Goal: Task Accomplishment & Management: Complete application form

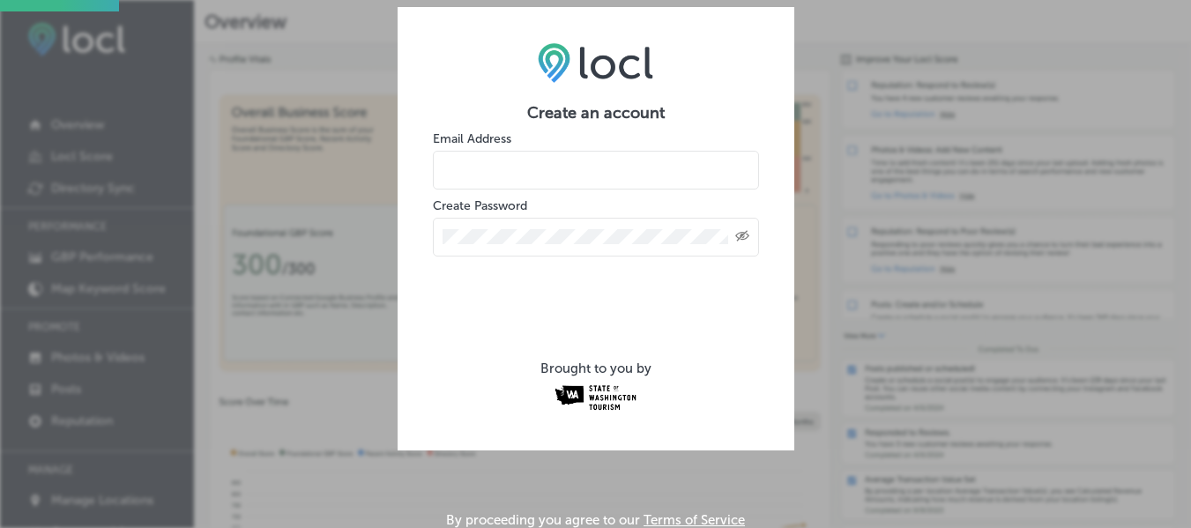
click at [602, 181] on input "email" at bounding box center [596, 170] width 326 height 39
type input "[EMAIL_ADDRESS][DOMAIN_NAME]"
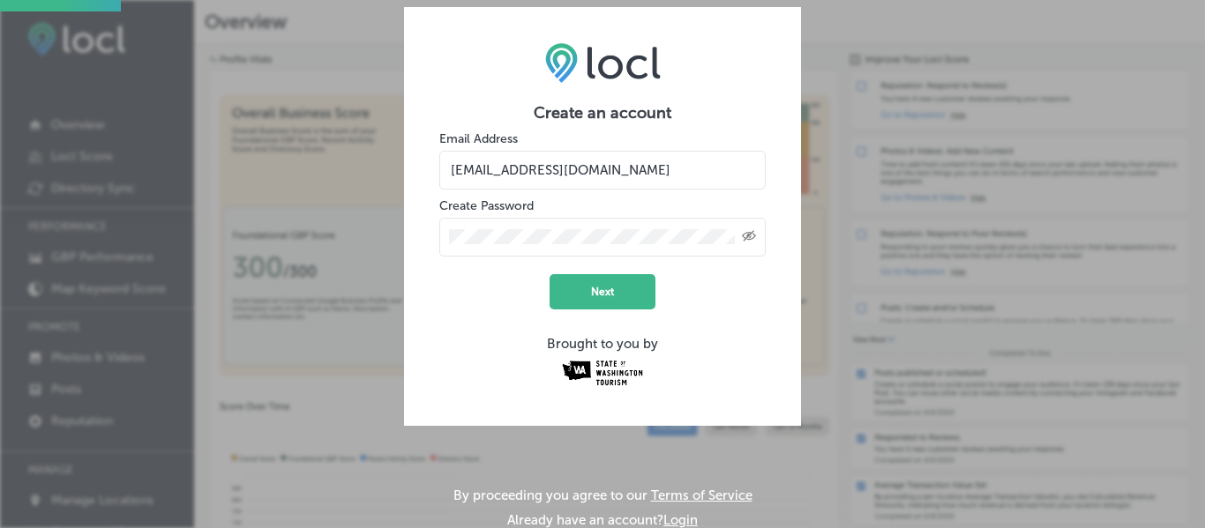
click at [745, 234] on icon "Toggle password visibility" at bounding box center [749, 235] width 14 height 11
click at [597, 288] on button "Next" at bounding box center [602, 291] width 106 height 35
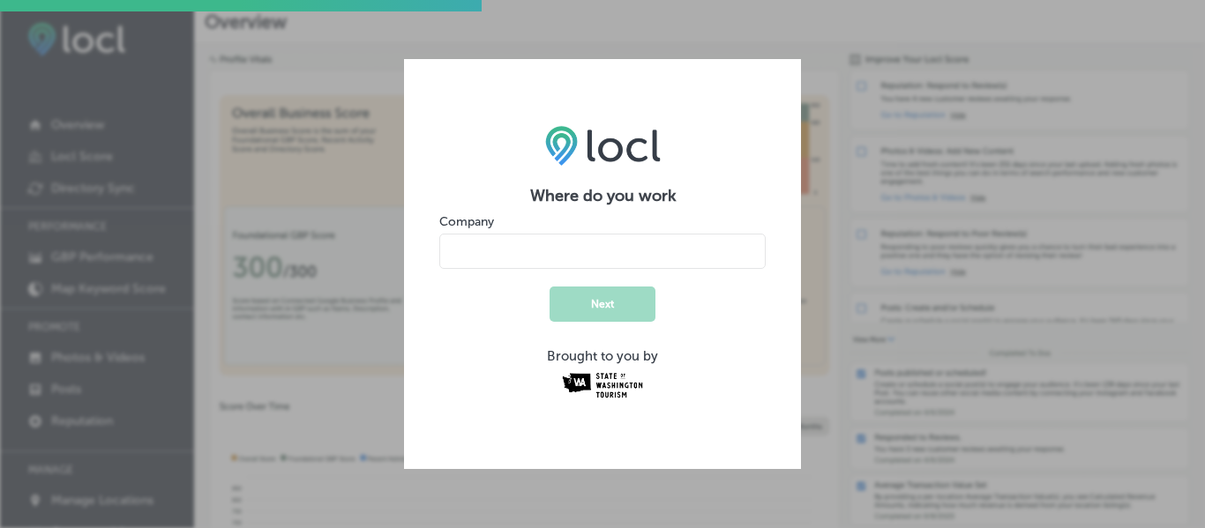
click at [691, 243] on input "name" at bounding box center [602, 251] width 326 height 35
type input "Nez Perce Tourism"
click at [549, 287] on button "Next" at bounding box center [602, 304] width 106 height 35
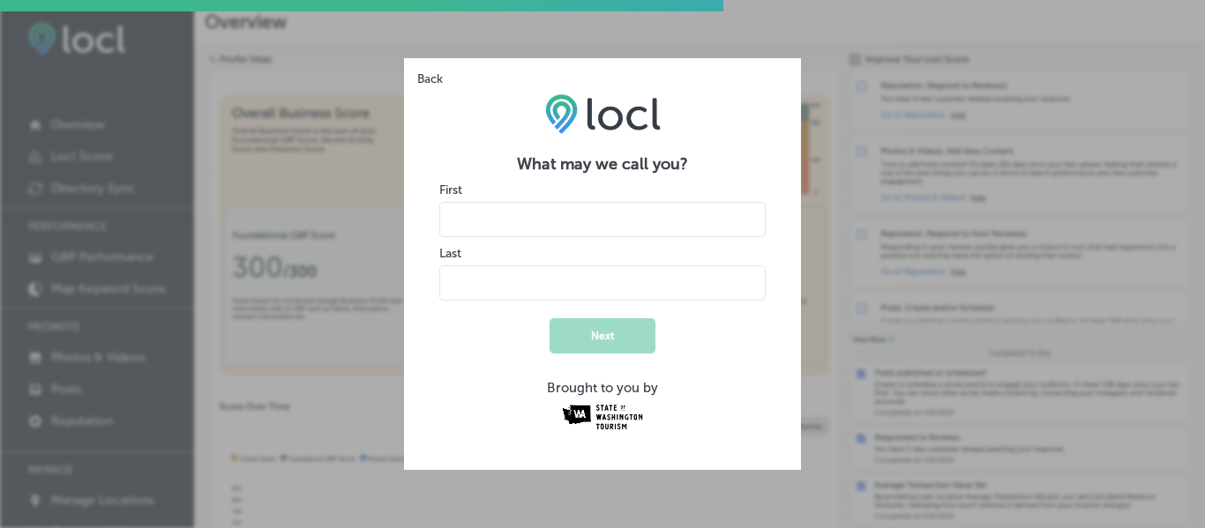
click at [521, 220] on input "name" at bounding box center [602, 219] width 326 height 35
type input "[PERSON_NAME]"
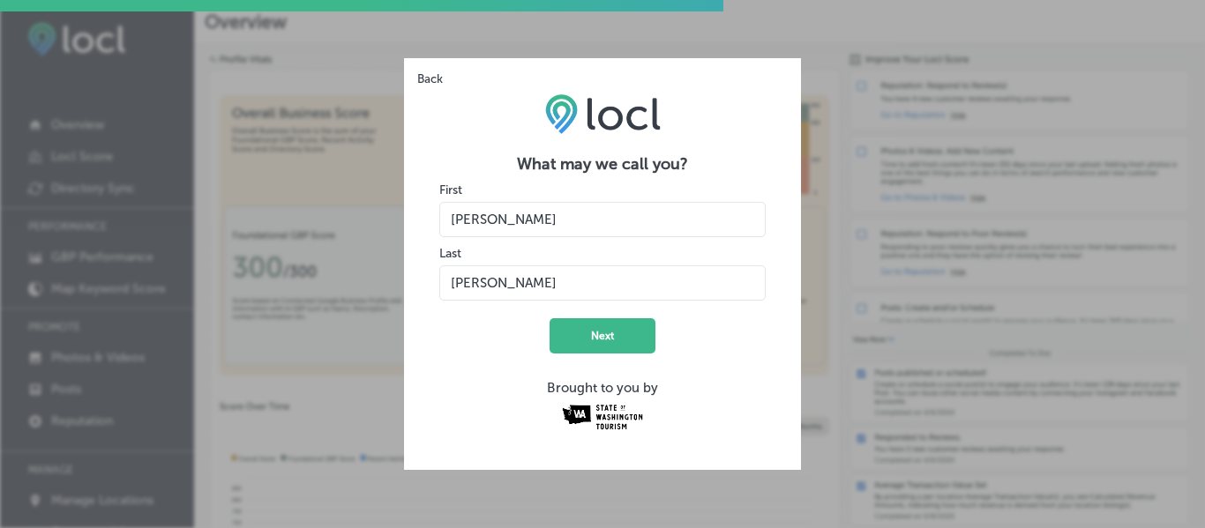
type input "[PERSON_NAME]"
click at [676, 356] on form "What may we call you? First Last Next Brought to you by" at bounding box center [602, 294] width 326 height 280
click at [621, 339] on button "Next" at bounding box center [602, 335] width 106 height 35
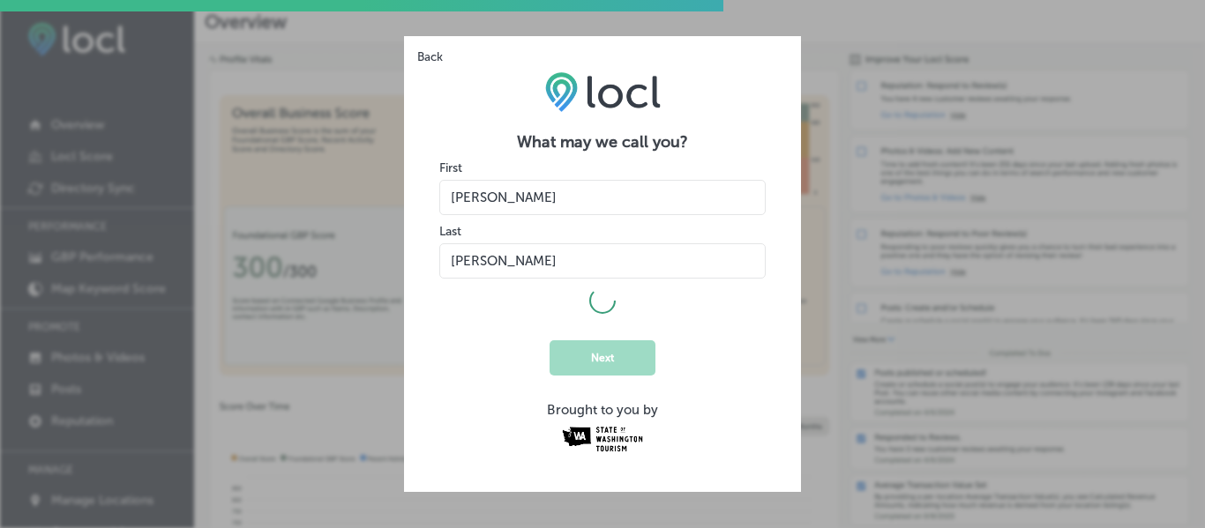
select select "US"
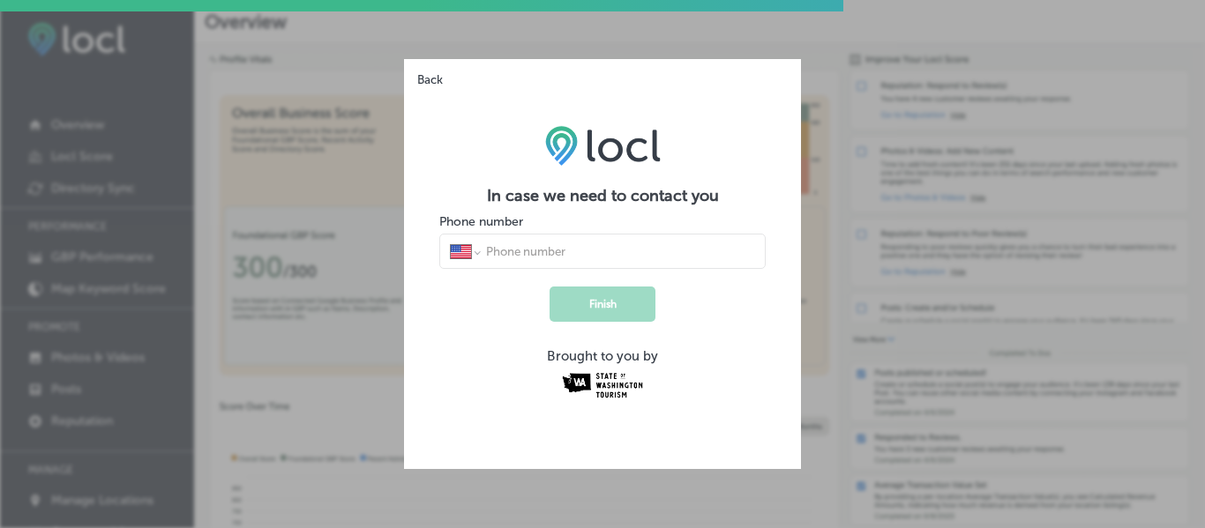
click at [540, 255] on input "tel" at bounding box center [619, 251] width 271 height 16
type input "[PHONE_NUMBER]"
click at [549, 287] on button "Finish" at bounding box center [602, 304] width 106 height 35
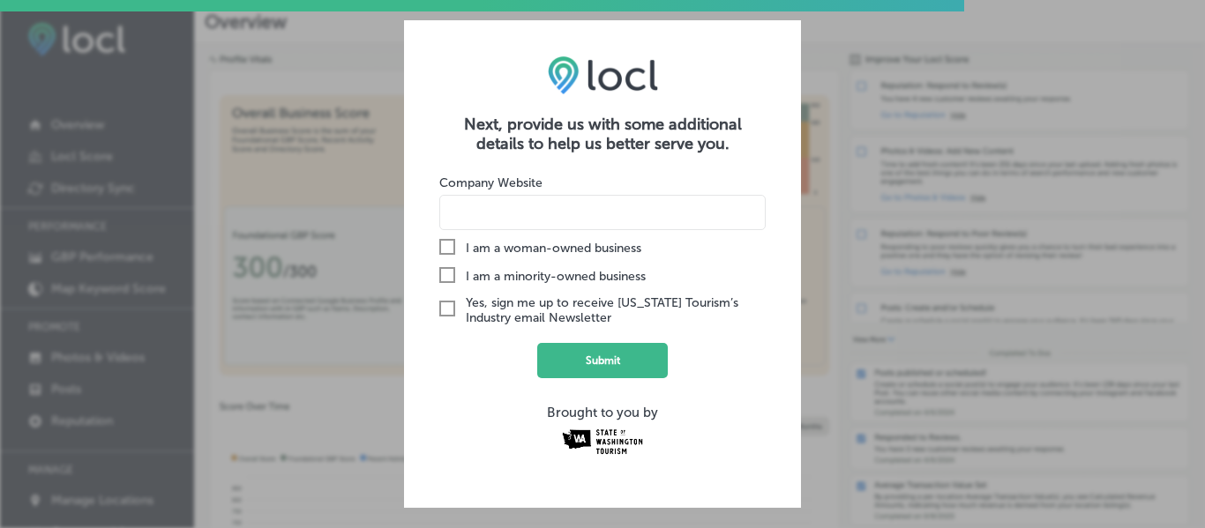
click at [450, 255] on div "Check Created with Sketch." at bounding box center [448, 248] width 18 height 18
click at [0, 0] on input "Check Created with Sketch. I am a woman-owned business" at bounding box center [0, 0] width 0 height 0
click at [455, 279] on div "Check Created with Sketch." at bounding box center [448, 276] width 18 height 18
click at [0, 0] on input "Check Created with Sketch. I am a minority-owned business" at bounding box center [0, 0] width 0 height 0
click at [580, 210] on input at bounding box center [602, 212] width 326 height 35
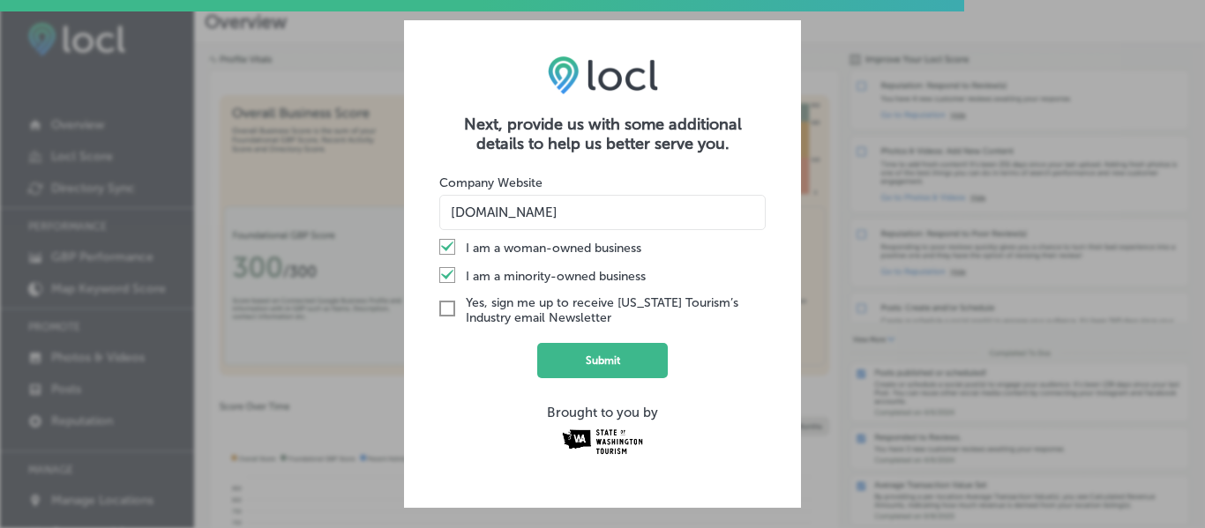
type input "[DOMAIN_NAME]"
click at [537, 343] on button "Submit" at bounding box center [602, 360] width 131 height 35
